Goal: Task Accomplishment & Management: Manage account settings

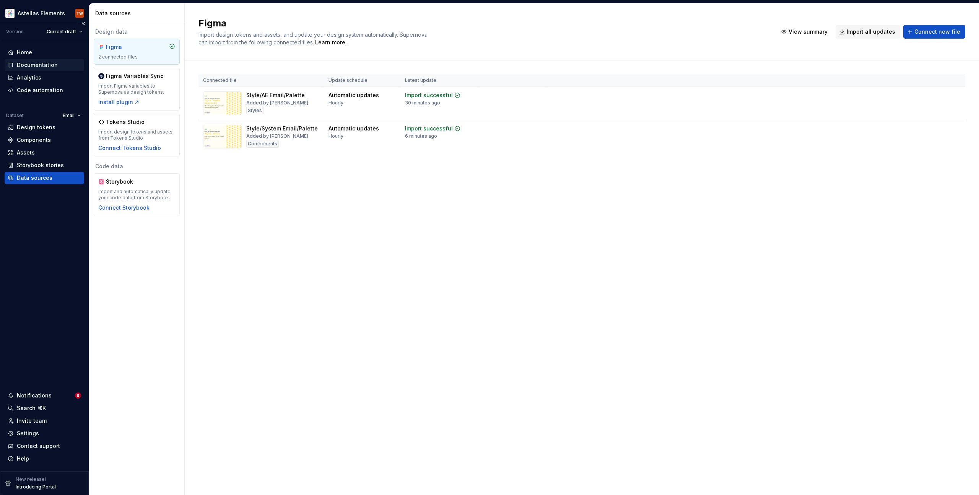
click at [37, 65] on div "Documentation" at bounding box center [37, 65] width 41 height 8
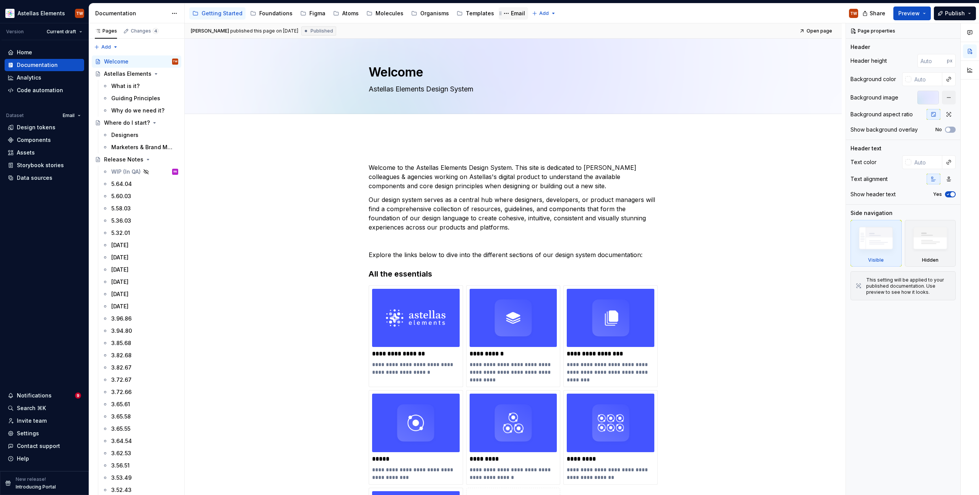
click at [511, 15] on div "Email" at bounding box center [518, 14] width 14 height 8
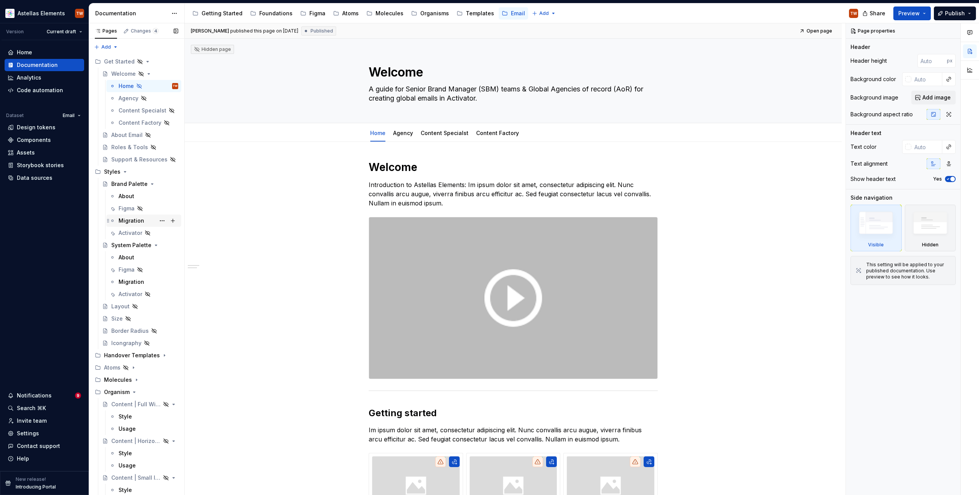
click at [129, 222] on div "Migration" at bounding box center [132, 221] width 26 height 8
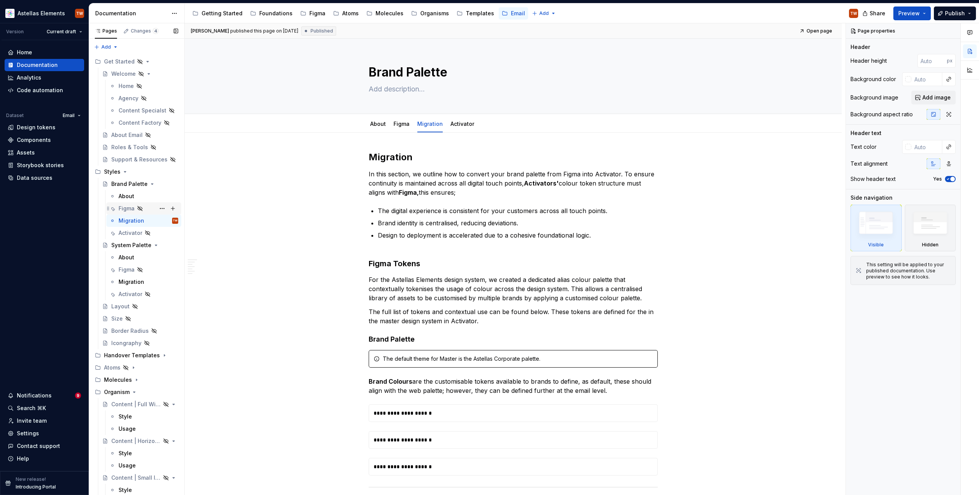
click at [130, 210] on div "Figma" at bounding box center [127, 209] width 16 height 8
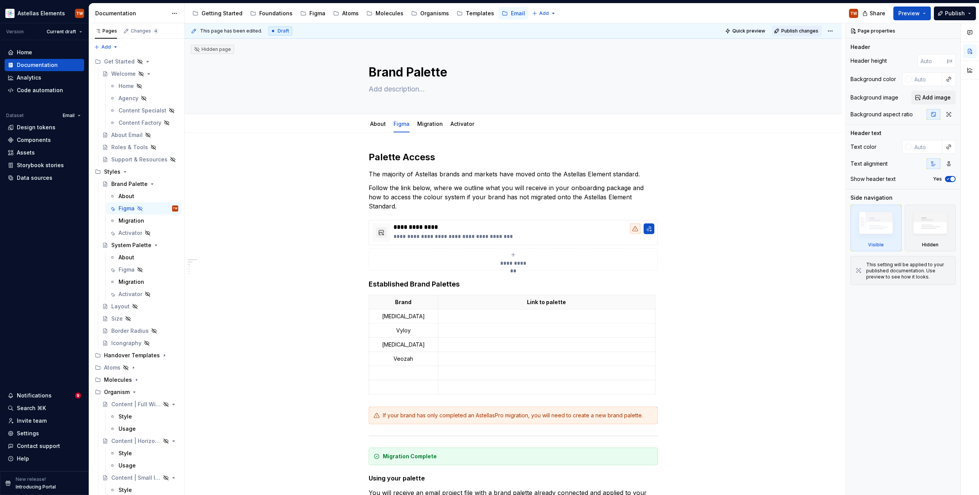
click at [787, 32] on span "Publish changes" at bounding box center [799, 31] width 37 height 6
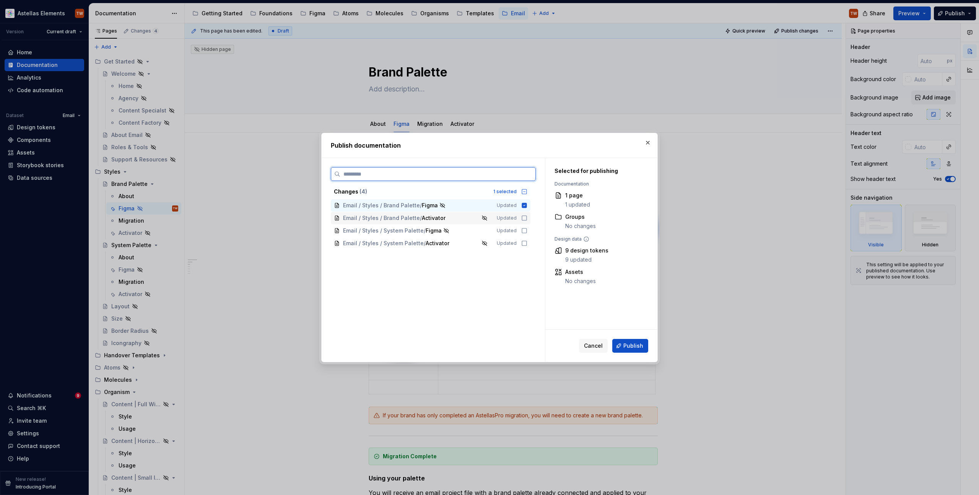
click at [524, 216] on icon at bounding box center [524, 218] width 6 height 6
click at [523, 230] on icon at bounding box center [524, 231] width 6 height 6
click at [524, 243] on icon at bounding box center [524, 243] width 6 height 6
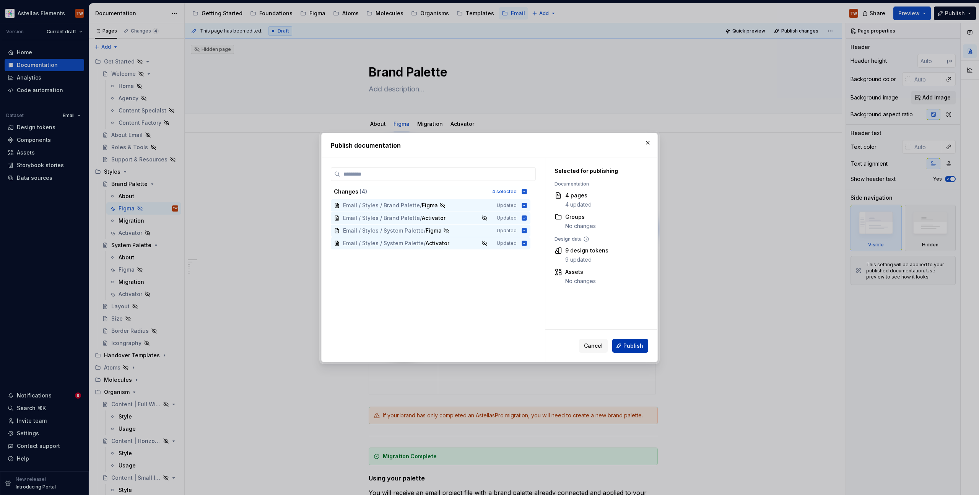
click at [629, 347] on span "Publish" at bounding box center [633, 346] width 20 height 8
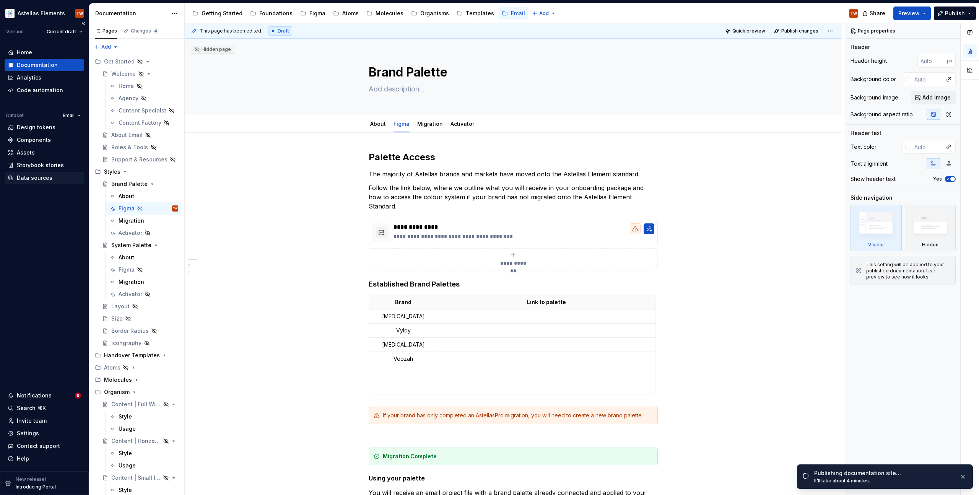
click at [36, 178] on div "Data sources" at bounding box center [35, 178] width 36 height 8
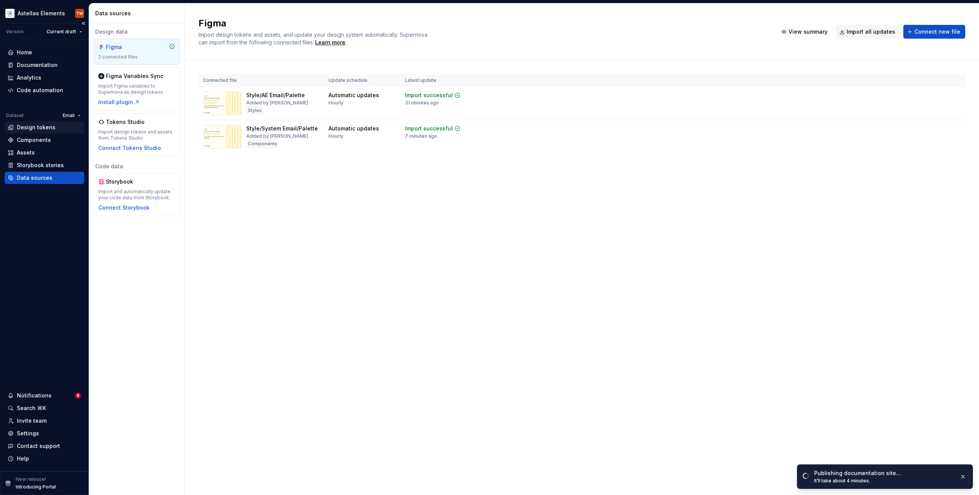
click at [31, 128] on div "Design tokens" at bounding box center [36, 128] width 39 height 8
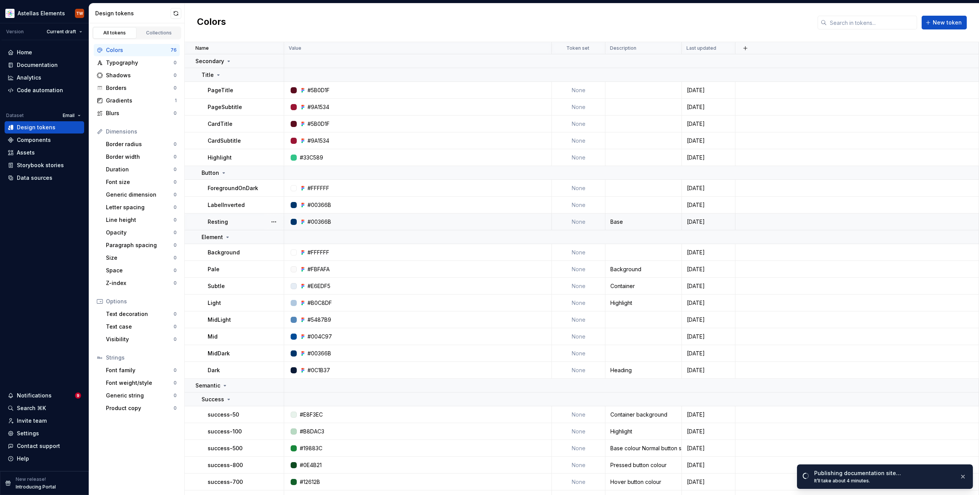
scroll to position [2, 0]
click at [273, 155] on button "button" at bounding box center [273, 156] width 11 height 11
click at [288, 197] on div "Delete token" at bounding box center [308, 199] width 50 height 8
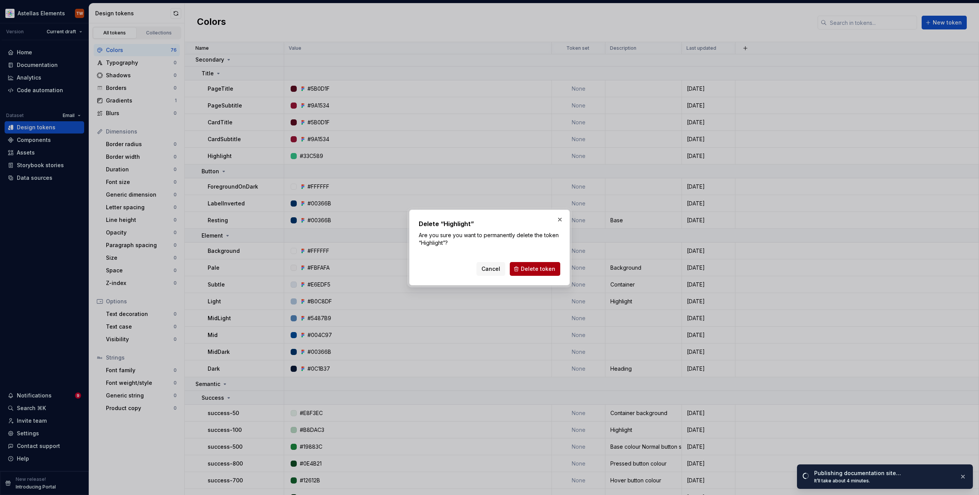
click at [533, 268] on span "Delete token" at bounding box center [538, 269] width 34 height 8
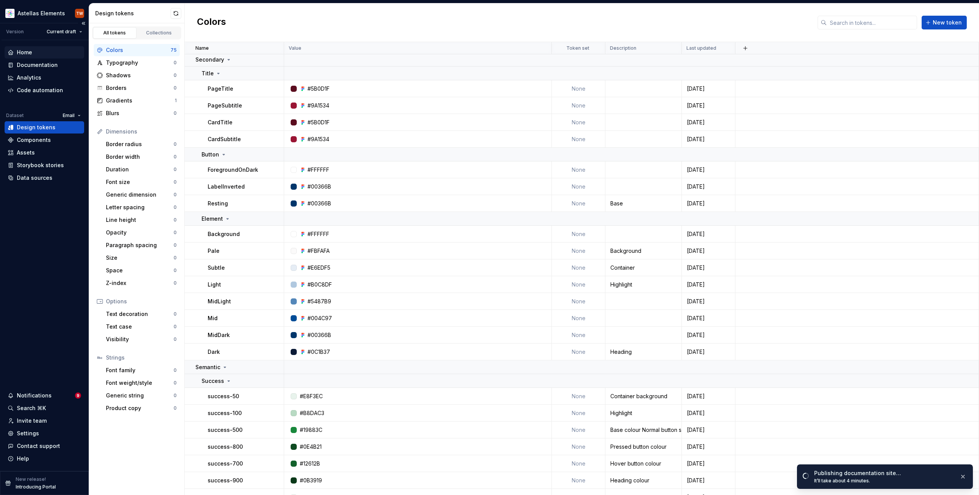
click at [36, 52] on div "Home" at bounding box center [44, 53] width 73 height 8
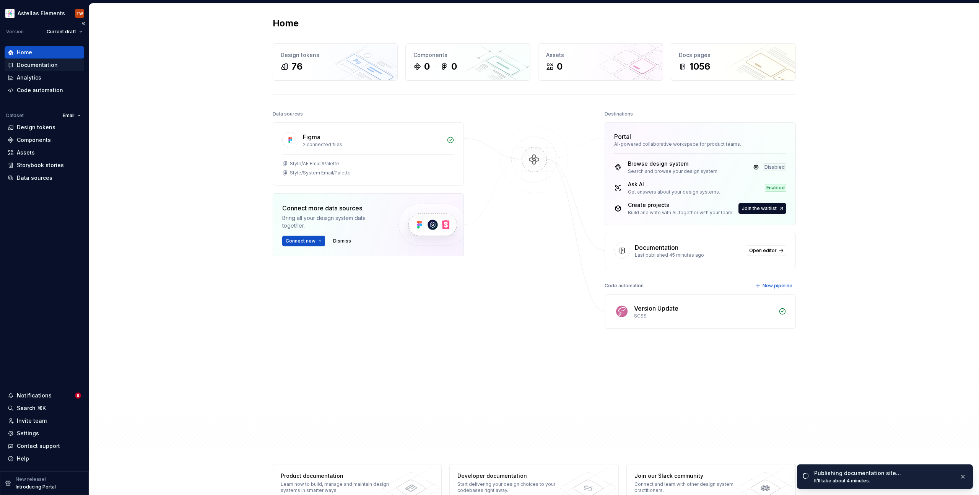
click at [35, 64] on div "Documentation" at bounding box center [37, 65] width 41 height 8
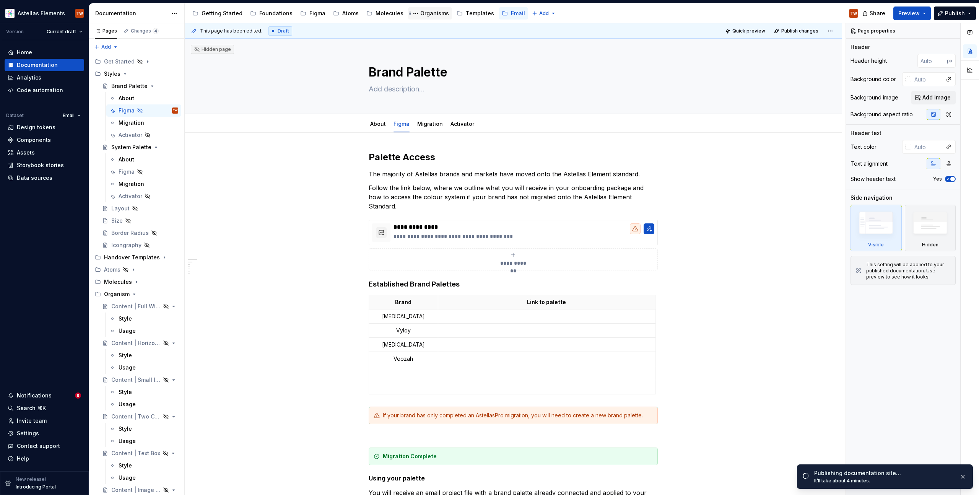
click at [429, 13] on div "Organisms" at bounding box center [434, 14] width 29 height 8
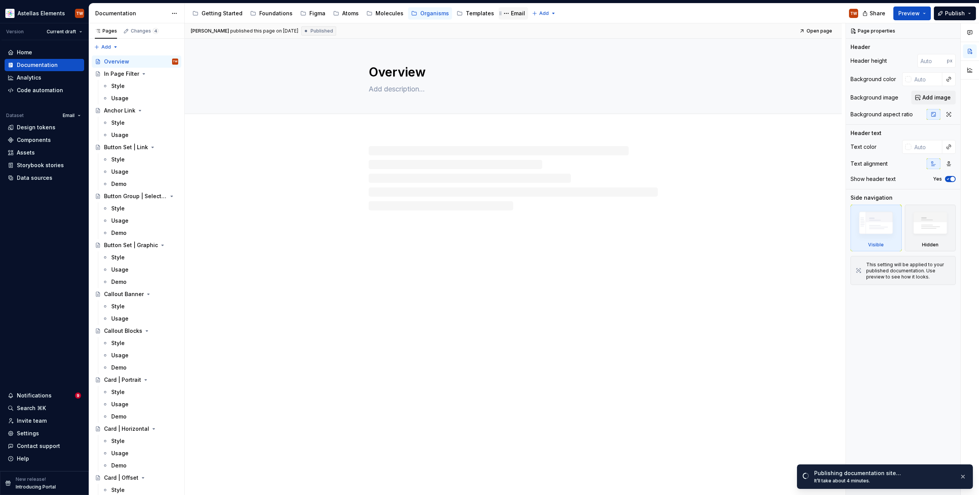
click at [511, 15] on div "Email" at bounding box center [518, 14] width 14 height 8
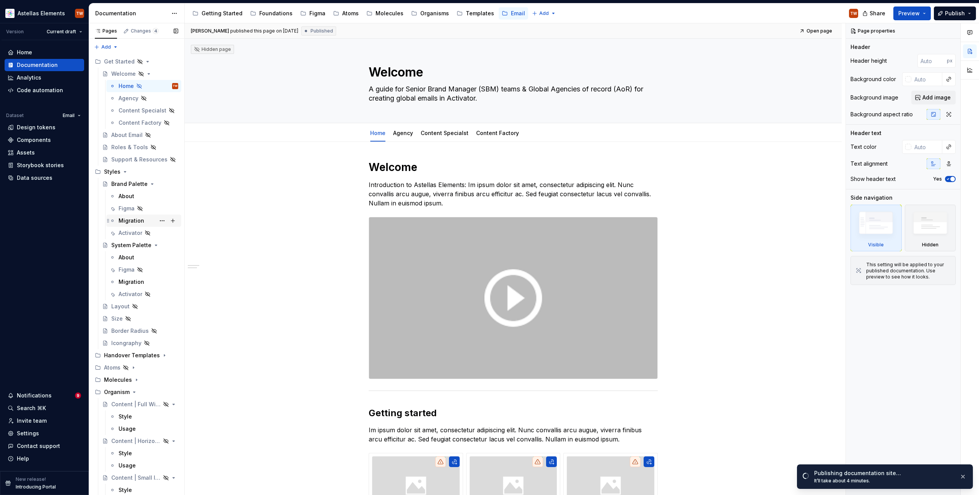
click at [133, 215] on div "Migration" at bounding box center [143, 221] width 75 height 12
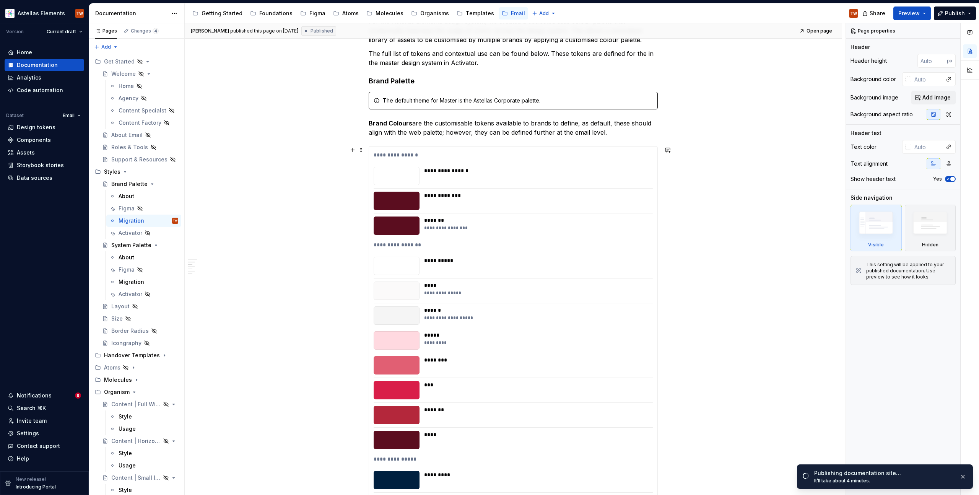
scroll to position [200, 0]
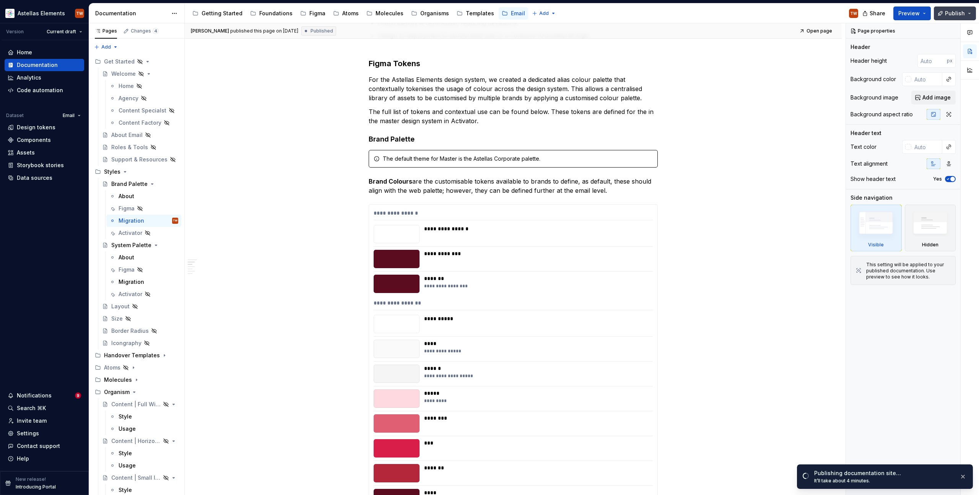
click at [963, 13] on span "Publish" at bounding box center [955, 14] width 20 height 8
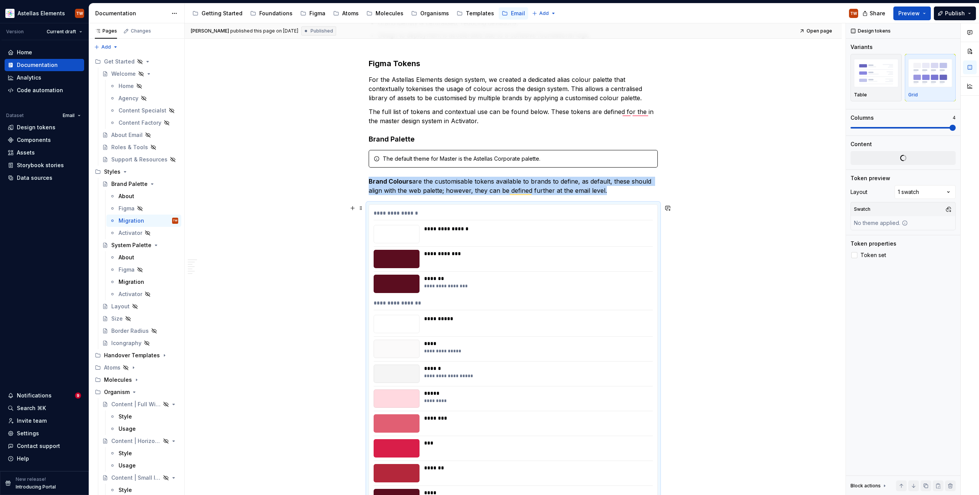
scroll to position [381, 0]
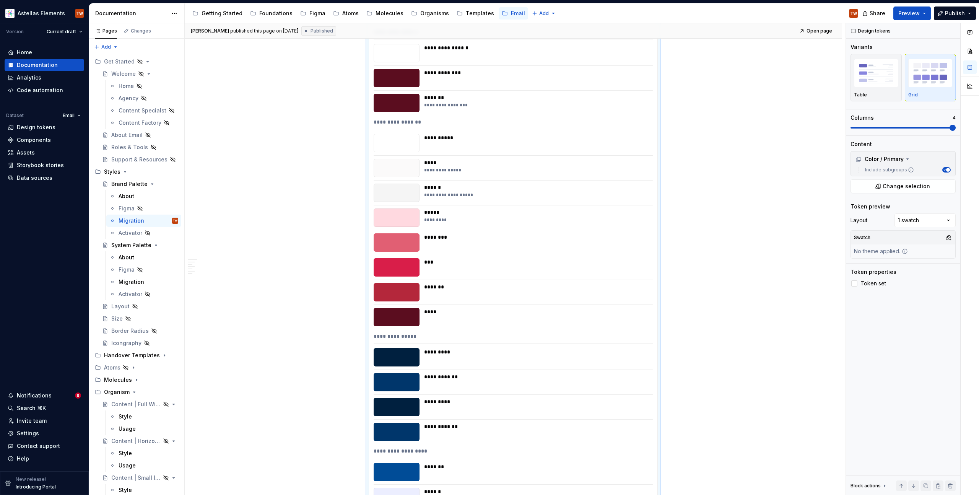
click at [953, 5] on div "Share Preview Publish" at bounding box center [921, 13] width 115 height 20
click at [956, 14] on span "Publish" at bounding box center [955, 14] width 20 height 8
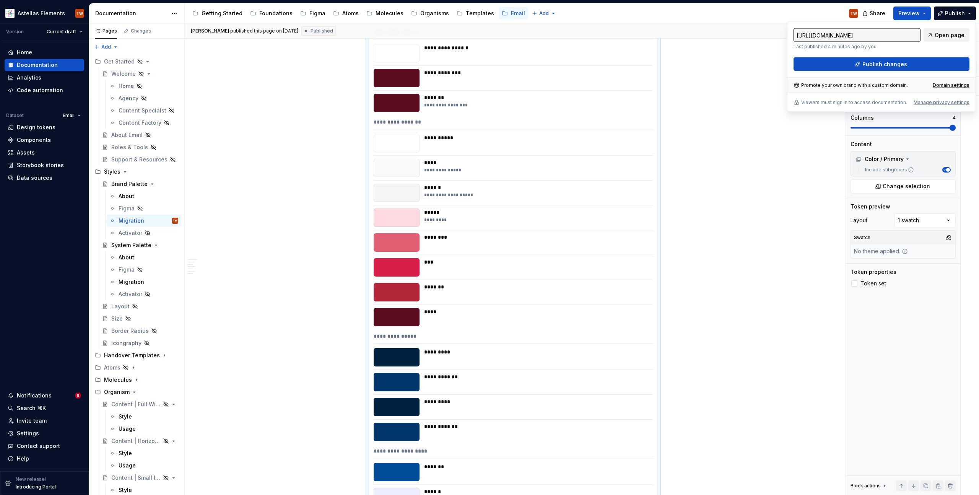
click at [954, 32] on span "Open page" at bounding box center [950, 35] width 30 height 8
type textarea "*"
click at [41, 138] on div "Components" at bounding box center [34, 140] width 34 height 8
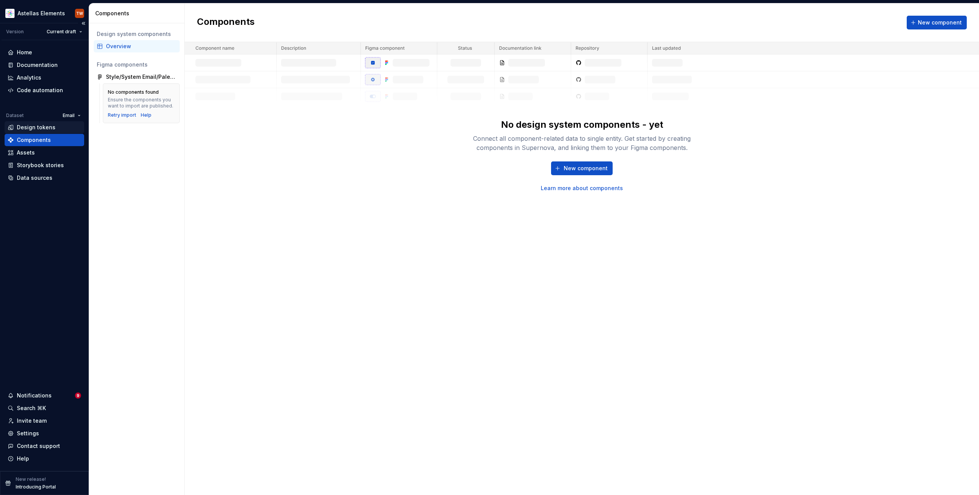
click at [37, 128] on div "Design tokens" at bounding box center [36, 128] width 39 height 8
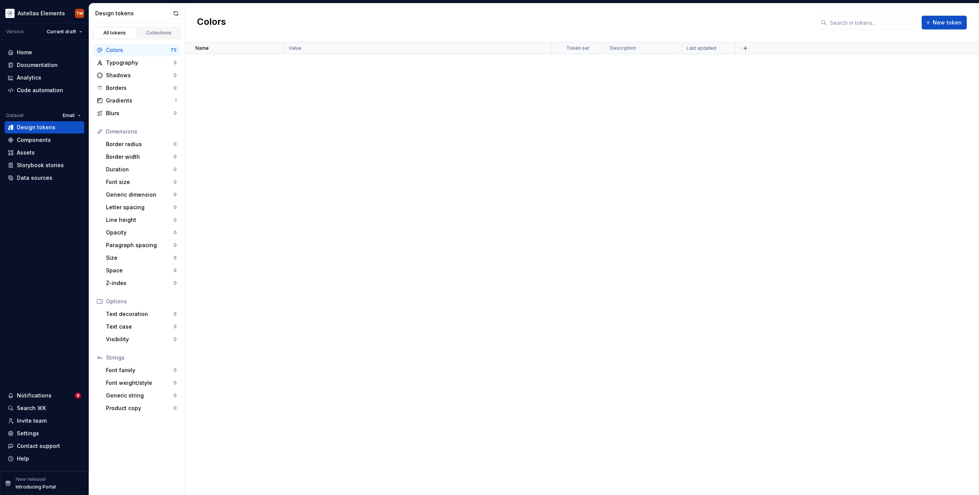
scroll to position [785, 0]
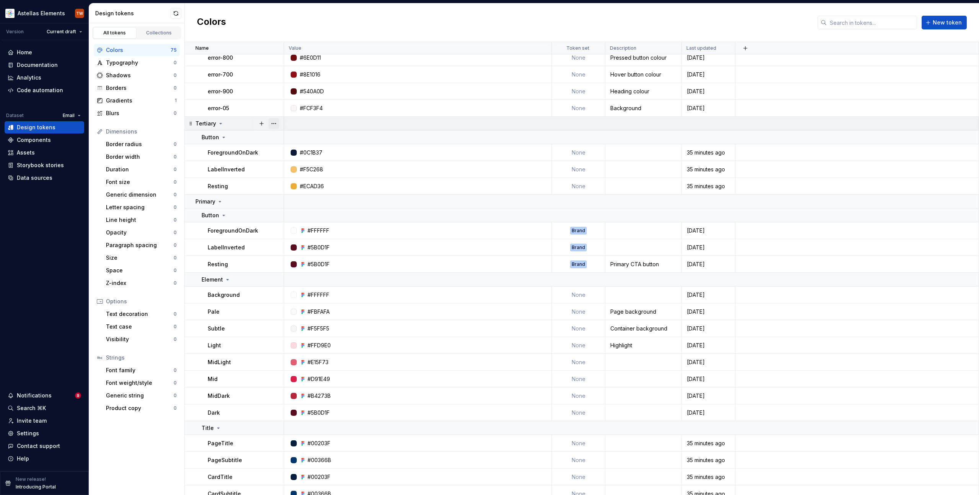
click at [273, 123] on button "button" at bounding box center [273, 123] width 11 height 11
click at [286, 209] on div "Delete group" at bounding box center [308, 210] width 50 height 8
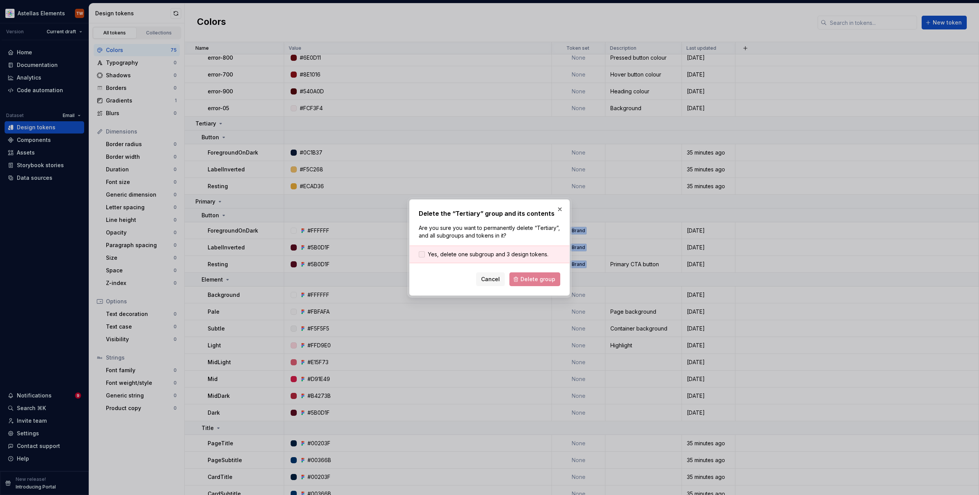
click at [423, 253] on div at bounding box center [422, 254] width 6 height 6
click at [527, 279] on span "Delete group" at bounding box center [537, 279] width 35 height 8
click at [529, 281] on div "Cancel Delete group" at bounding box center [489, 279] width 141 height 14
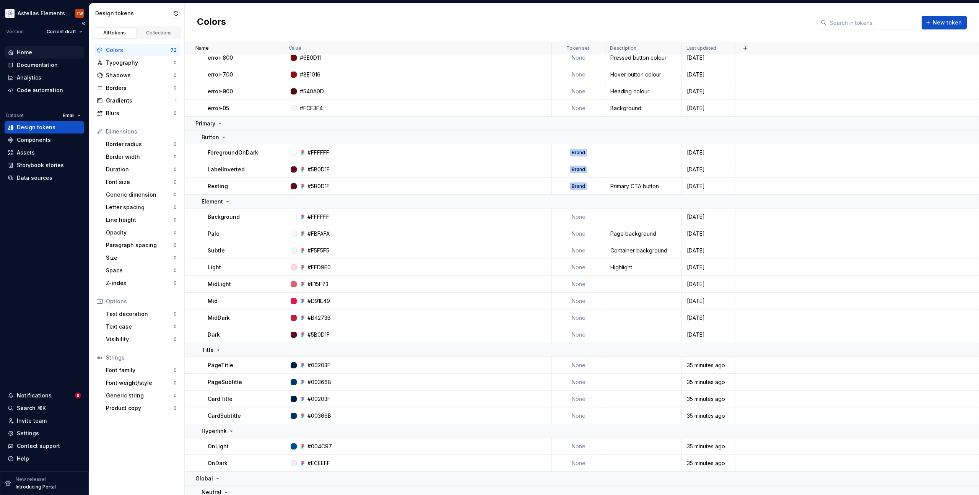
click at [47, 52] on div "Home" at bounding box center [44, 53] width 73 height 8
